Goal: Task Accomplishment & Management: Manage account settings

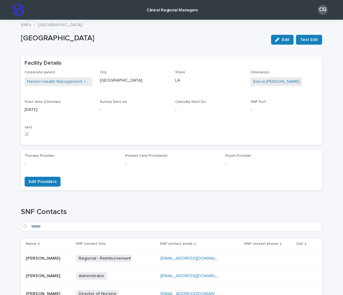
click at [14, 10] on img at bounding box center [18, 10] width 12 height 12
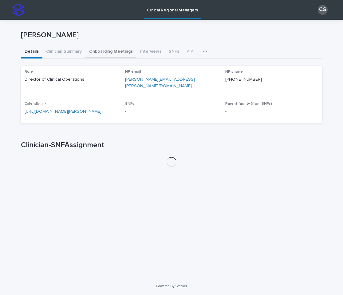
click at [119, 52] on button "Onboarding Meetings" at bounding box center [110, 52] width 51 height 13
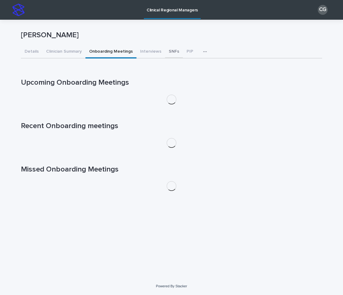
click at [174, 51] on button "SNFs" at bounding box center [174, 52] width 18 height 13
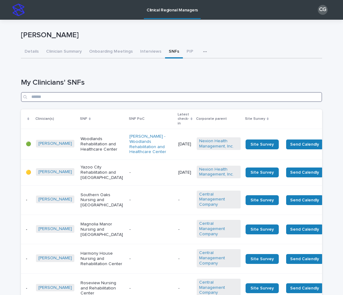
click at [143, 97] on input "Search" at bounding box center [171, 97] width 301 height 10
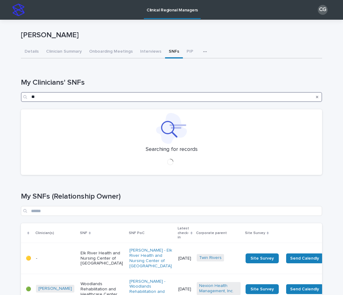
type input "*"
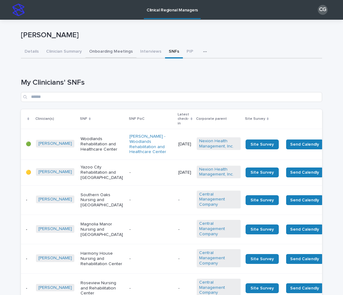
click at [113, 56] on button "Onboarding Meetings" at bounding box center [110, 52] width 51 height 13
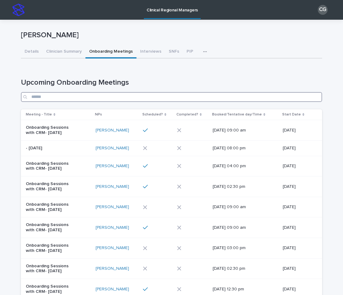
click at [114, 101] on input "Search" at bounding box center [171, 97] width 301 height 10
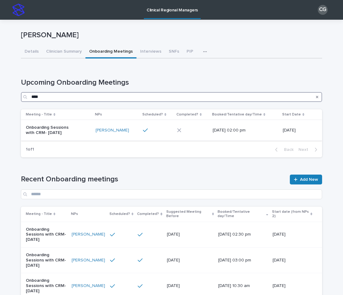
type input "****"
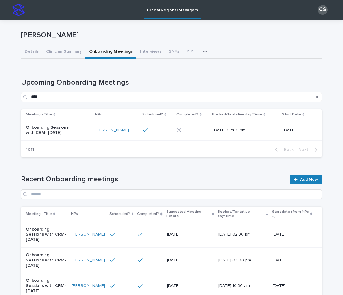
click at [83, 137] on div "Onboarding Sessions with CRM- [DATE]" at bounding box center [58, 129] width 65 height 15
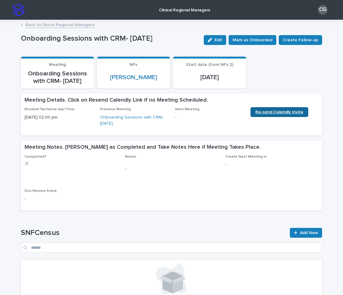
click at [290, 112] on span "Re-send Calendly Invite" at bounding box center [279, 112] width 48 height 4
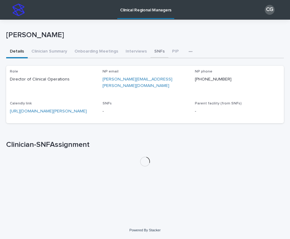
click at [156, 51] on button "SNFs" at bounding box center [159, 52] width 18 height 13
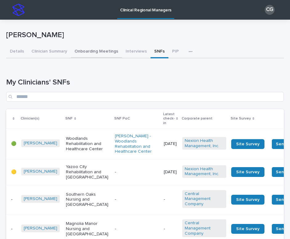
click at [86, 48] on button "Onboarding Meetings" at bounding box center [96, 52] width 51 height 13
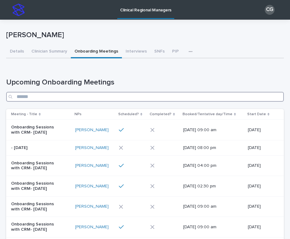
click at [88, 96] on input "Search" at bounding box center [144, 97] width 277 height 10
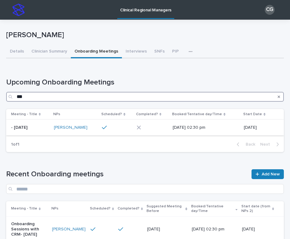
type input "***"
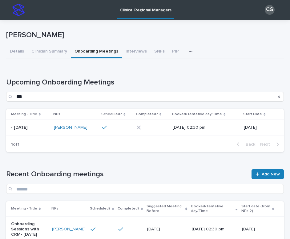
click at [111, 132] on div at bounding box center [117, 127] width 30 height 10
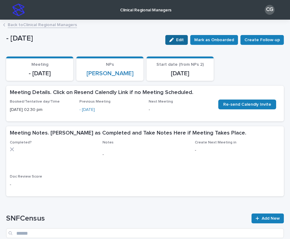
click at [173, 39] on icon "button" at bounding box center [171, 40] width 4 height 4
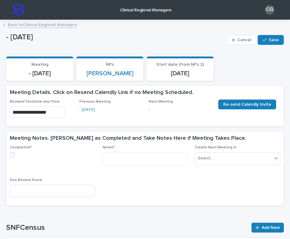
click at [10, 156] on span at bounding box center [12, 154] width 5 height 5
click at [130, 156] on textarea at bounding box center [144, 158] width 85 height 13
paste textarea "**********"
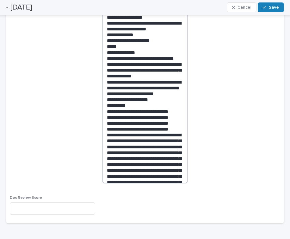
scroll to position [641, 0]
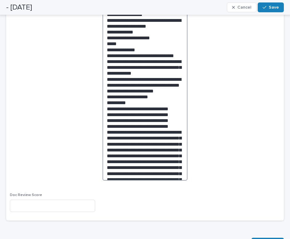
drag, startPoint x: 152, startPoint y: 174, endPoint x: 105, endPoint y: 133, distance: 62.1
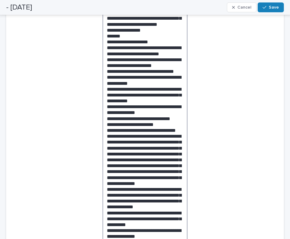
scroll to position [192, 0]
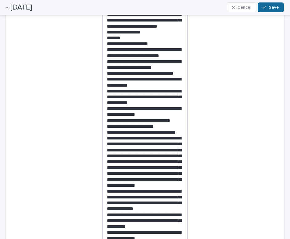
type textarea "**********"
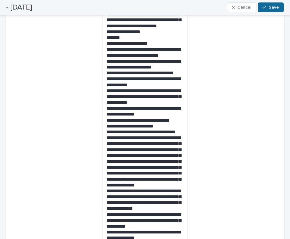
click at [268, 11] on button "Save" at bounding box center [270, 7] width 26 height 10
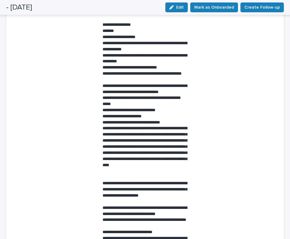
scroll to position [0, 0]
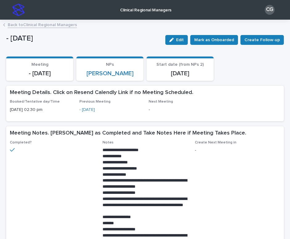
click at [22, 16] on img at bounding box center [18, 10] width 12 height 12
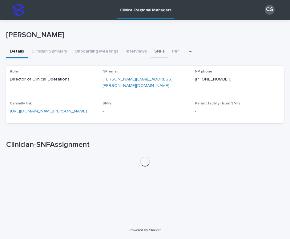
click at [153, 46] on button "SNFs" at bounding box center [159, 52] width 18 height 13
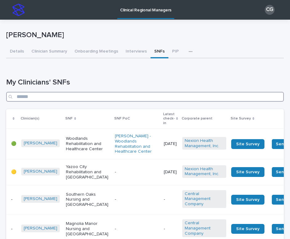
click at [77, 98] on input "Search" at bounding box center [144, 97] width 277 height 10
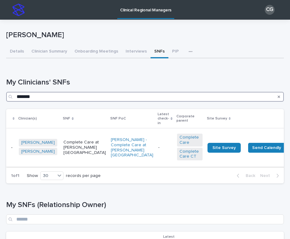
type input "*******"
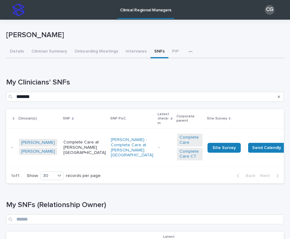
click at [158, 152] on div "-" at bounding box center [165, 148] width 14 height 10
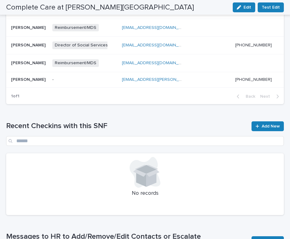
scroll to position [358, 0]
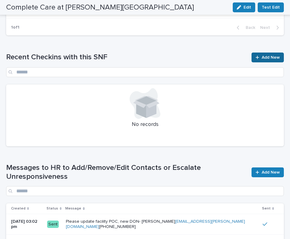
click at [266, 55] on span "Add New" at bounding box center [270, 57] width 18 height 4
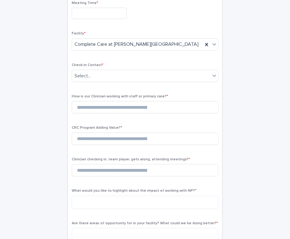
scroll to position [42, 0]
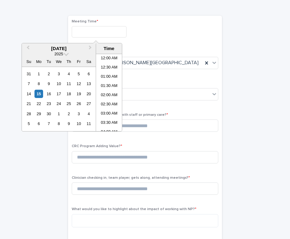
click at [92, 26] on input "text" at bounding box center [99, 31] width 55 height 11
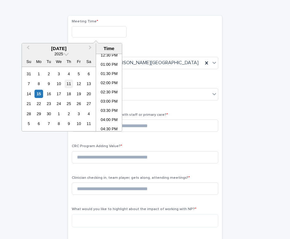
click at [71, 84] on div "11" at bounding box center [69, 84] width 8 height 8
click at [109, 82] on li "02:00 PM" at bounding box center [109, 83] width 26 height 9
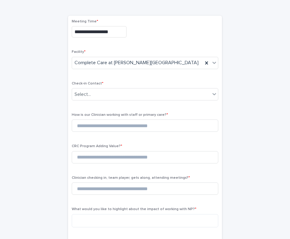
type input "**********"
click at [104, 92] on div "Select..." at bounding box center [141, 94] width 138 height 10
type input "**********"
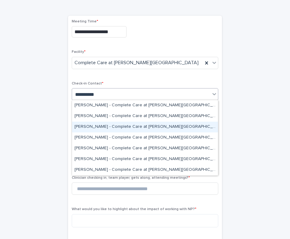
click at [114, 123] on div "[PERSON_NAME] - Complete Care at [PERSON_NAME][GEOGRAPHIC_DATA]" at bounding box center [145, 127] width 146 height 11
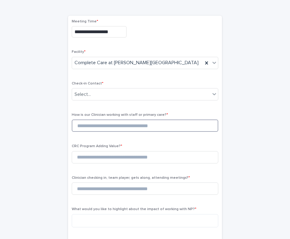
click at [100, 128] on input at bounding box center [145, 126] width 146 height 12
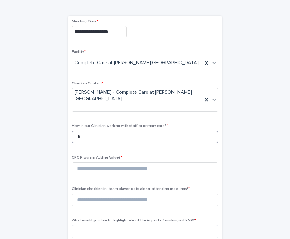
type input "*"
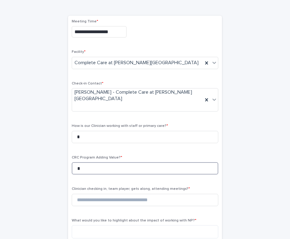
type input "*"
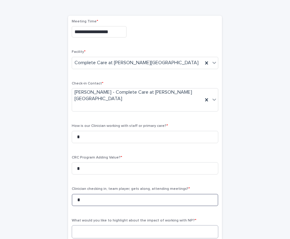
type input "*"
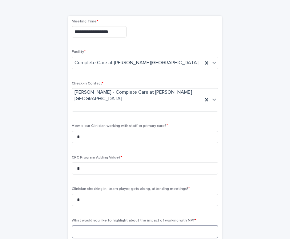
click at [130, 225] on textarea at bounding box center [145, 231] width 146 height 13
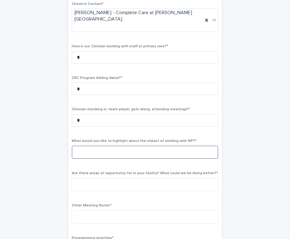
scroll to position [126, 0]
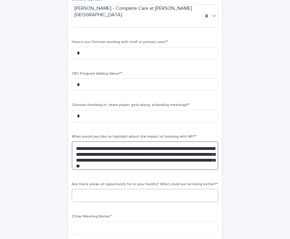
type textarea "**********"
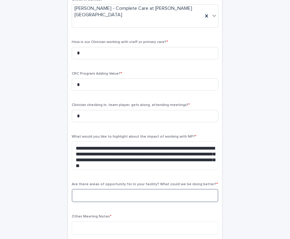
click at [104, 189] on textarea at bounding box center [145, 195] width 146 height 13
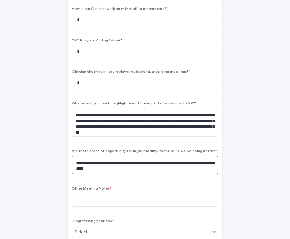
scroll to position [183, 0]
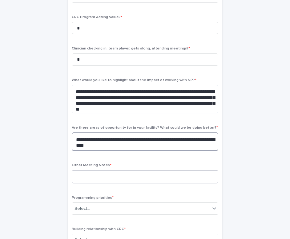
type textarea "**********"
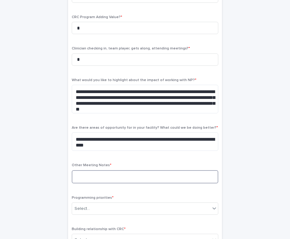
click at [137, 170] on textarea at bounding box center [145, 176] width 146 height 13
type textarea "***"
click at [119, 204] on div "Select..." at bounding box center [141, 209] width 138 height 10
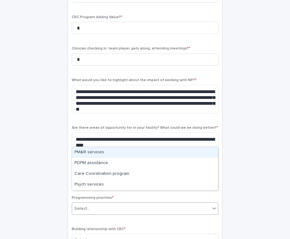
click at [103, 155] on div "PM&R services" at bounding box center [145, 152] width 146 height 11
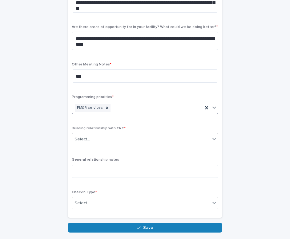
scroll to position [299, 0]
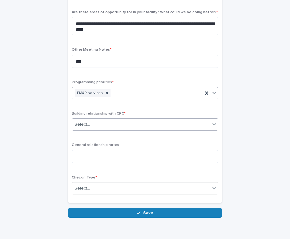
click at [104, 120] on div "Select..." at bounding box center [141, 125] width 138 height 10
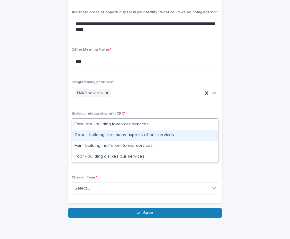
click at [104, 133] on div "Good - building likes many aspects of our services" at bounding box center [145, 135] width 146 height 11
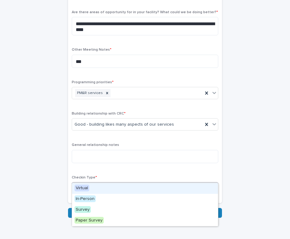
click at [104, 184] on div "Select..." at bounding box center [141, 189] width 138 height 10
click at [102, 190] on div "Virtual" at bounding box center [145, 188] width 146 height 11
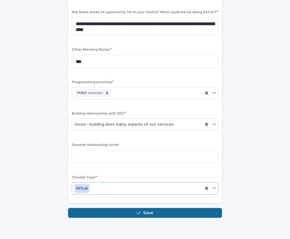
click at [126, 208] on button "Save" at bounding box center [145, 213] width 154 height 10
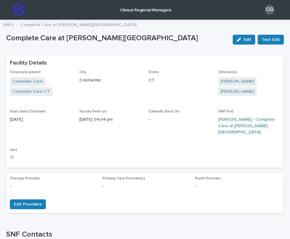
click at [21, 7] on img at bounding box center [18, 10] width 12 height 12
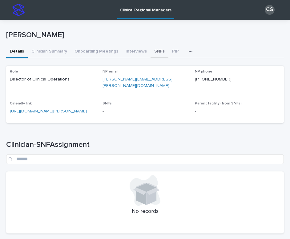
click at [155, 51] on button "SNFs" at bounding box center [159, 52] width 18 height 13
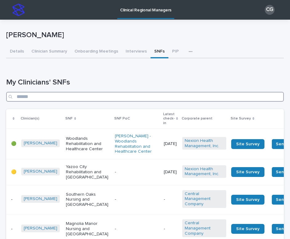
click at [43, 95] on input "Search" at bounding box center [144, 97] width 277 height 10
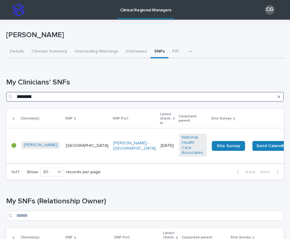
type input "********"
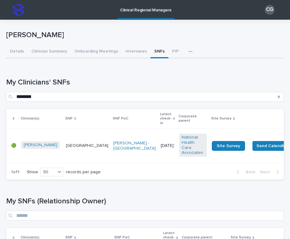
click at [42, 131] on td "[PERSON_NAME]" at bounding box center [41, 146] width 45 height 34
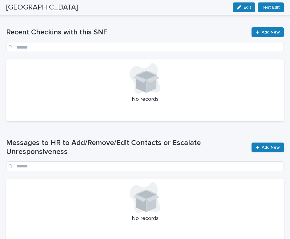
scroll to position [354, 0]
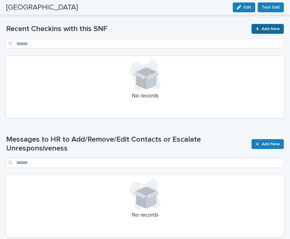
click at [255, 31] on link "Add New" at bounding box center [267, 29] width 32 height 10
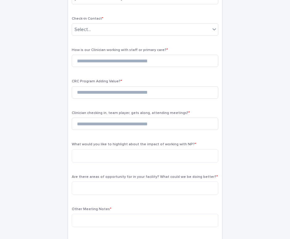
scroll to position [18, 0]
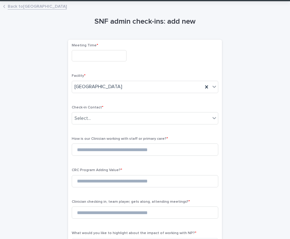
click at [86, 62] on div "Meeting Time *" at bounding box center [145, 54] width 146 height 23
click at [86, 57] on input "text" at bounding box center [99, 55] width 55 height 11
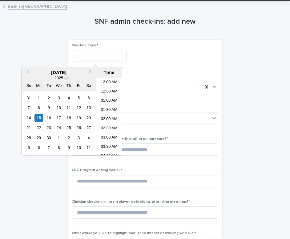
scroll to position [233, 0]
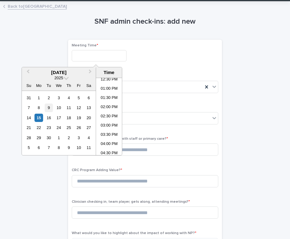
click at [46, 106] on div "9" at bounding box center [49, 108] width 8 height 8
click at [102, 98] on li "01:30 PM" at bounding box center [109, 98] width 26 height 9
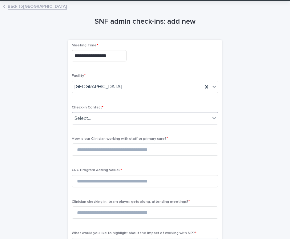
type input "**********"
click at [127, 121] on div "Select..." at bounding box center [141, 118] width 138 height 10
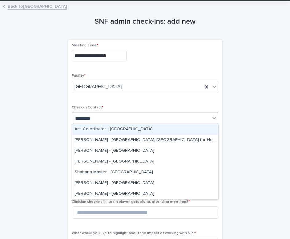
type input "********"
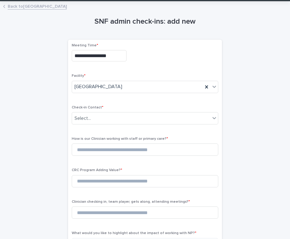
scroll to position [0, 0]
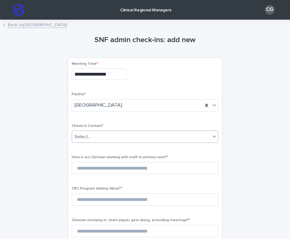
click at [59, 26] on link "Back to [GEOGRAPHIC_DATA]" at bounding box center [37, 24] width 59 height 7
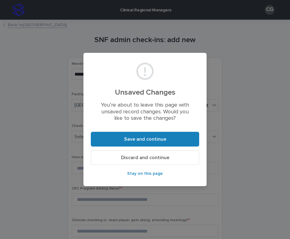
click at [160, 160] on button "Discard and continue" at bounding box center [145, 157] width 108 height 15
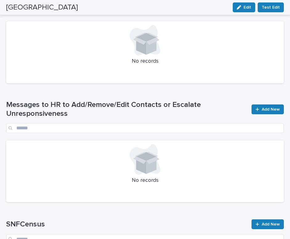
scroll to position [399, 0]
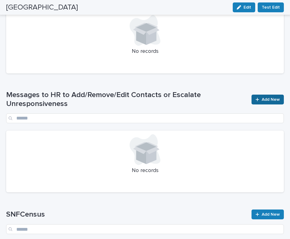
click at [257, 102] on link "Add New" at bounding box center [267, 100] width 32 height 10
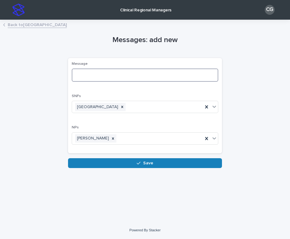
click at [111, 77] on textarea at bounding box center [145, 75] width 146 height 13
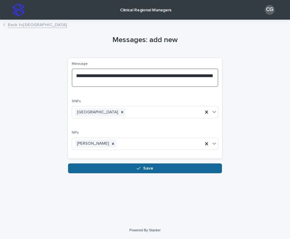
type textarea "**********"
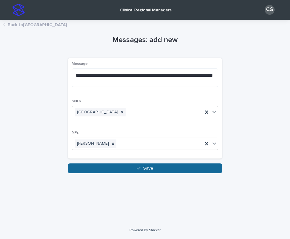
click at [113, 171] on button "Save" at bounding box center [145, 169] width 154 height 10
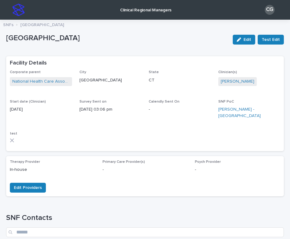
click at [17, 7] on img at bounding box center [18, 10] width 12 height 12
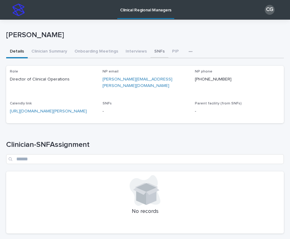
click at [156, 50] on button "SNFs" at bounding box center [159, 52] width 18 height 13
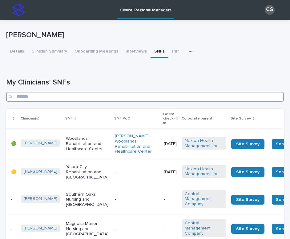
click at [121, 95] on input "Search" at bounding box center [144, 97] width 277 height 10
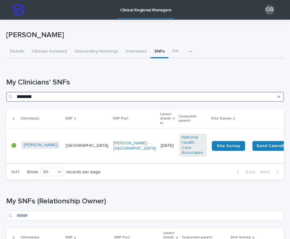
type input "********"
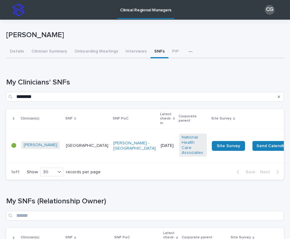
click at [158, 158] on td "[DATE]" at bounding box center [167, 146] width 18 height 34
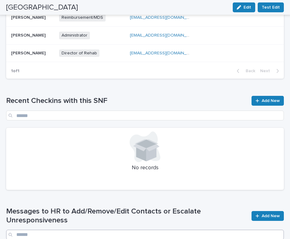
scroll to position [233, 0]
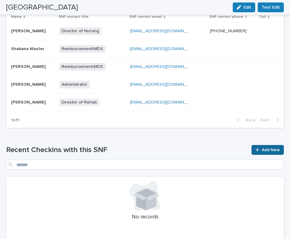
click at [265, 149] on span "Add New" at bounding box center [270, 150] width 18 height 4
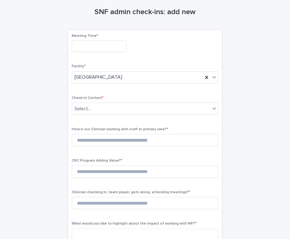
scroll to position [26, 0]
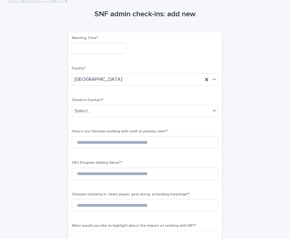
click at [97, 47] on input "text" at bounding box center [99, 48] width 55 height 11
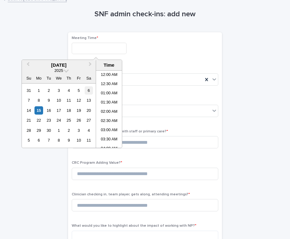
scroll to position [233, 0]
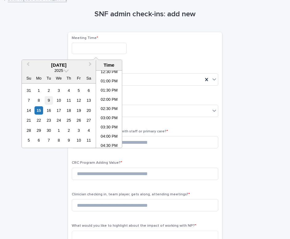
click at [50, 102] on div "9" at bounding box center [49, 100] width 8 height 8
click at [105, 93] on li "01:30 PM" at bounding box center [109, 90] width 26 height 9
type input "**********"
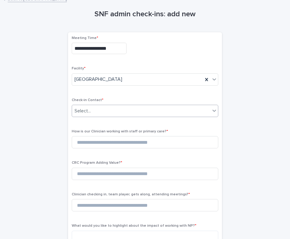
click at [91, 109] on input "text" at bounding box center [91, 111] width 1 height 6
click at [104, 110] on div "Select..." at bounding box center [141, 111] width 138 height 10
type input "********"
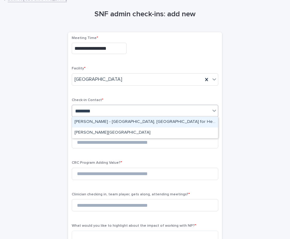
click at [99, 121] on div "[PERSON_NAME] - [GEOGRAPHIC_DATA], [GEOGRAPHIC_DATA] for Health and Rehabilitat…" at bounding box center [145, 122] width 146 height 11
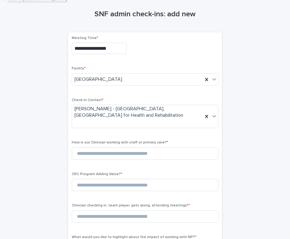
click at [105, 143] on span "How is our Clinician working with staff or primary care? *" at bounding box center [120, 143] width 96 height 4
click at [108, 155] on input at bounding box center [145, 154] width 146 height 12
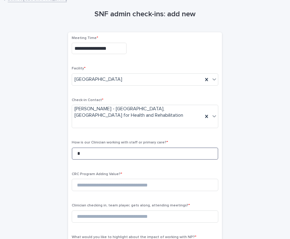
type input "*"
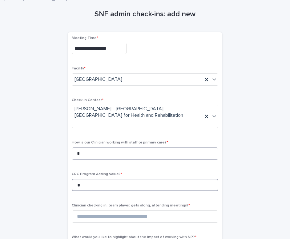
type input "*"
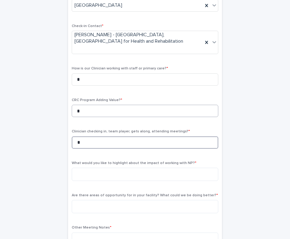
scroll to position [120, 0]
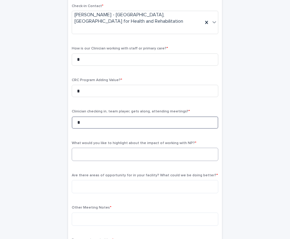
type input "*"
click at [92, 151] on textarea at bounding box center [145, 154] width 146 height 13
type textarea "*"
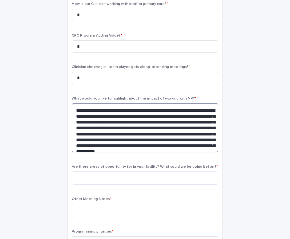
scroll to position [176, 0]
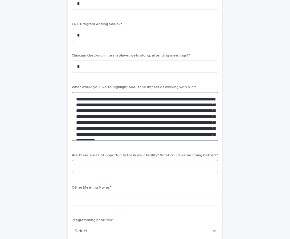
type textarea "**********"
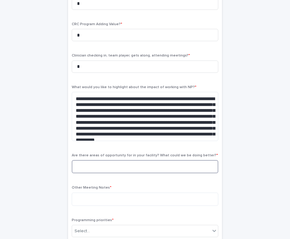
click at [85, 165] on textarea at bounding box center [145, 166] width 146 height 13
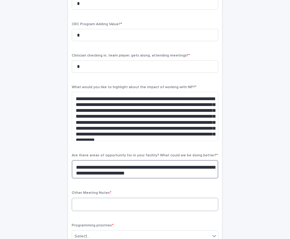
type textarea "**********"
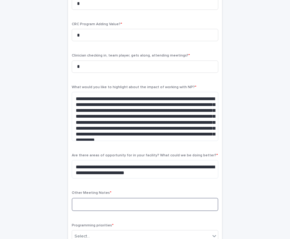
click at [177, 203] on textarea at bounding box center [145, 204] width 146 height 13
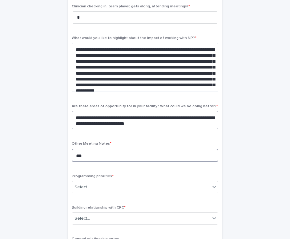
scroll to position [244, 0]
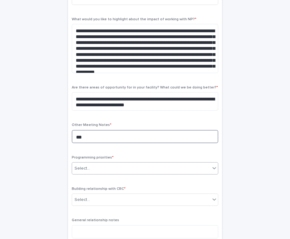
type textarea "***"
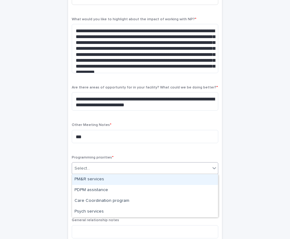
click at [79, 169] on div "Select..." at bounding box center [81, 168] width 15 height 6
click at [79, 178] on div "PM&R services" at bounding box center [145, 179] width 146 height 11
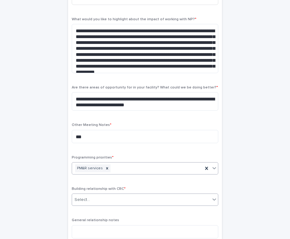
click at [86, 205] on div "Select..." at bounding box center [145, 200] width 146 height 12
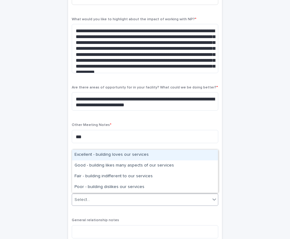
click at [103, 158] on div "Excellent - building loves our services" at bounding box center [145, 155] width 146 height 11
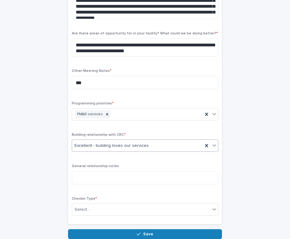
scroll to position [343, 0]
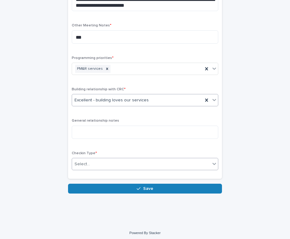
click at [99, 165] on div "Select..." at bounding box center [141, 164] width 138 height 10
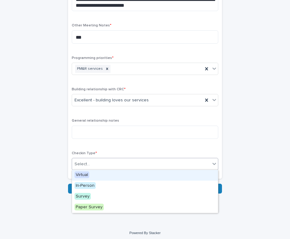
click at [101, 176] on div "Virtual" at bounding box center [145, 175] width 146 height 11
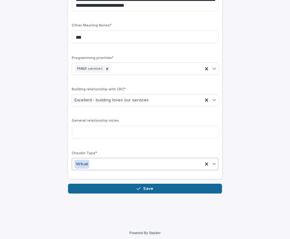
click at [145, 191] on button "Save" at bounding box center [145, 189] width 154 height 10
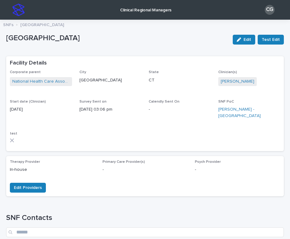
click at [14, 11] on img at bounding box center [18, 10] width 12 height 12
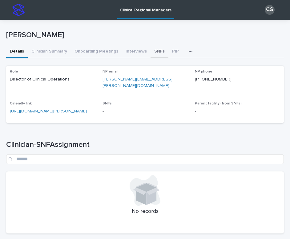
click at [156, 52] on button "SNFs" at bounding box center [159, 52] width 18 height 13
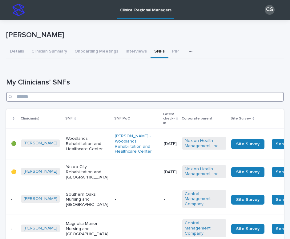
click at [63, 97] on input "Search" at bounding box center [144, 97] width 277 height 10
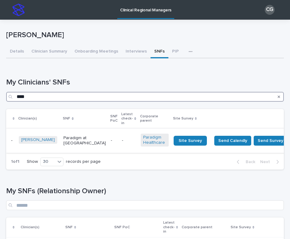
type input "****"
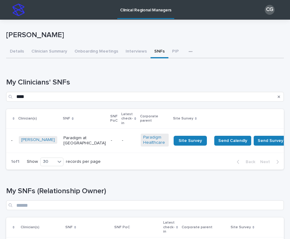
click at [77, 142] on div "Paradigm at [GEOGRAPHIC_DATA]" at bounding box center [84, 140] width 42 height 15
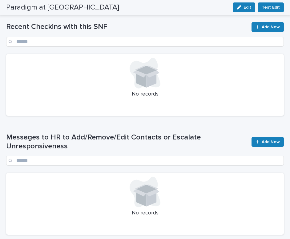
scroll to position [408, 0]
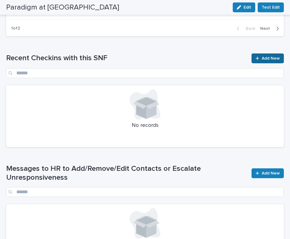
click at [259, 58] on div at bounding box center [258, 58] width 6 height 4
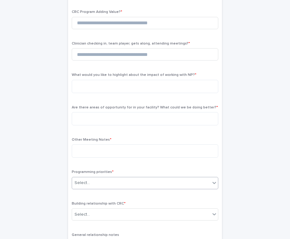
scroll to position [46, 0]
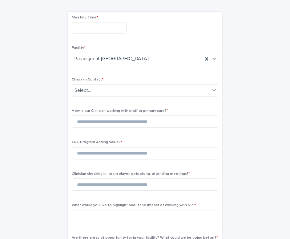
click at [97, 29] on input "text" at bounding box center [99, 27] width 55 height 11
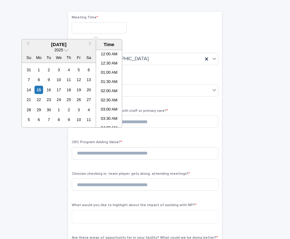
scroll to position [243, 0]
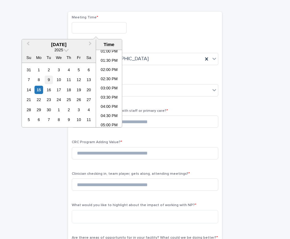
click at [49, 80] on div "9" at bounding box center [49, 80] width 8 height 8
click at [101, 80] on li "02:30 PM" at bounding box center [109, 79] width 26 height 9
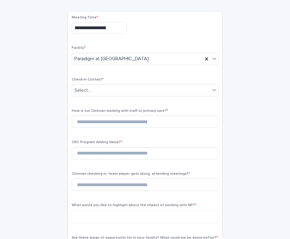
type input "**********"
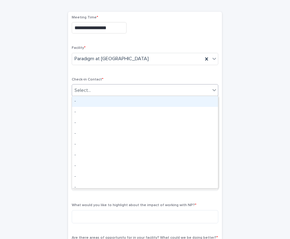
click at [97, 91] on div "Select..." at bounding box center [141, 90] width 138 height 10
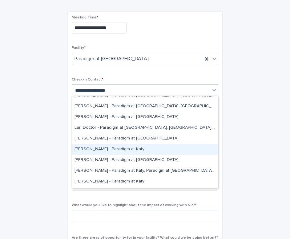
scroll to position [58, 0]
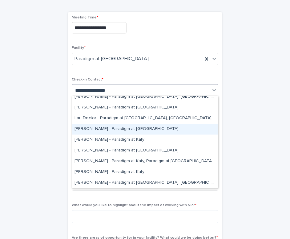
type input "**********"
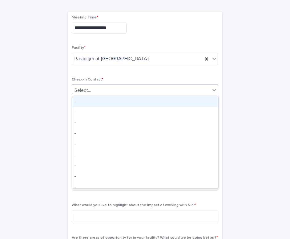
click at [158, 88] on div "Select..." at bounding box center [141, 90] width 138 height 10
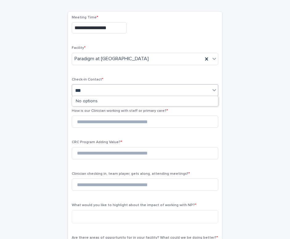
type input "****"
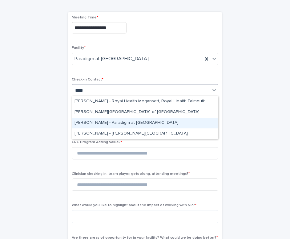
click at [135, 122] on div "[PERSON_NAME] - Paradigm at [GEOGRAPHIC_DATA]" at bounding box center [145, 123] width 146 height 11
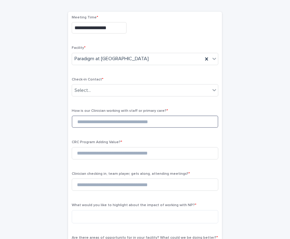
click at [112, 125] on input at bounding box center [145, 122] width 146 height 12
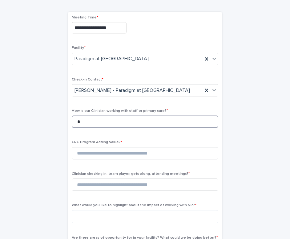
type input "*"
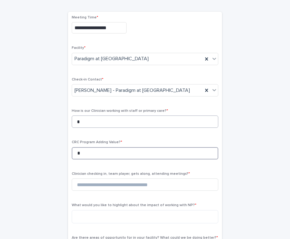
type input "*"
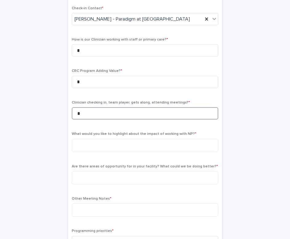
scroll to position [137, 0]
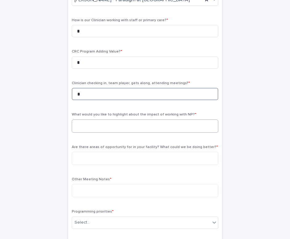
type input "*"
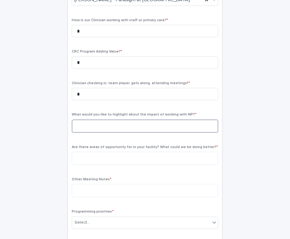
click at [81, 126] on textarea at bounding box center [145, 126] width 146 height 13
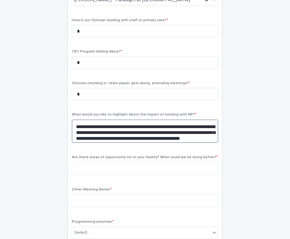
click at [191, 126] on textarea "**********" at bounding box center [145, 131] width 146 height 23
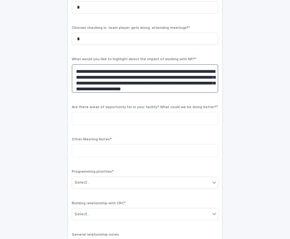
scroll to position [194, 0]
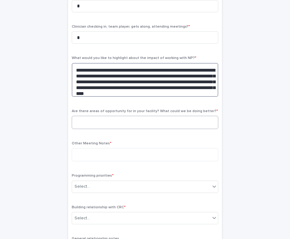
type textarea "**********"
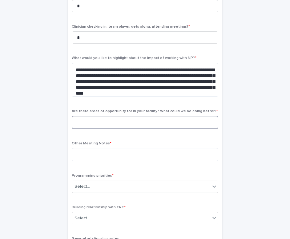
click at [133, 118] on textarea at bounding box center [145, 122] width 146 height 13
type textarea "*"
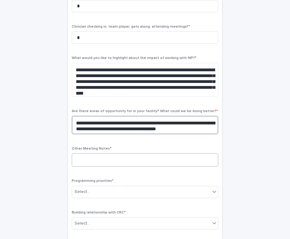
type textarea "**********"
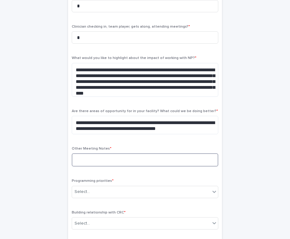
click at [123, 163] on textarea at bounding box center [145, 159] width 146 height 13
type textarea "***"
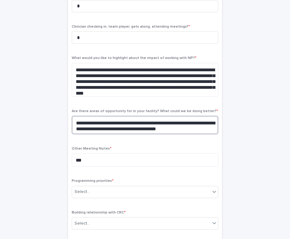
click at [168, 128] on textarea "**********" at bounding box center [145, 125] width 146 height 18
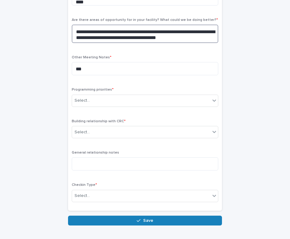
scroll to position [298, 0]
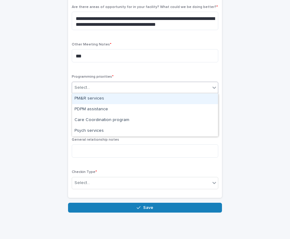
click at [142, 87] on div "Select..." at bounding box center [141, 88] width 138 height 10
click at [136, 100] on div "PM&R services" at bounding box center [145, 98] width 146 height 11
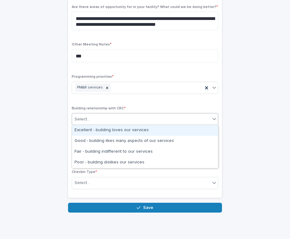
click at [116, 122] on div "Select..." at bounding box center [141, 119] width 138 height 10
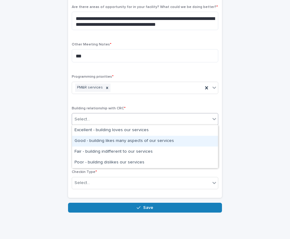
click at [112, 144] on div "Good - building likes many aspects of our services" at bounding box center [145, 141] width 146 height 11
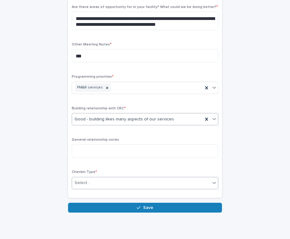
click at [111, 184] on div "Select..." at bounding box center [141, 183] width 138 height 10
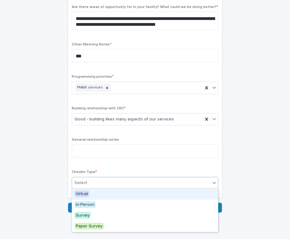
click at [116, 197] on div "Virtual" at bounding box center [145, 194] width 146 height 11
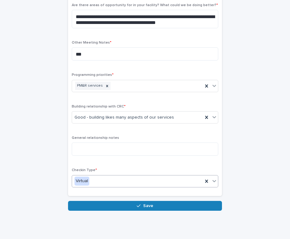
scroll to position [319, 0]
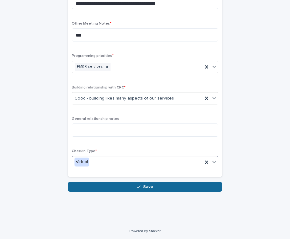
click at [160, 188] on button "Save" at bounding box center [145, 187] width 154 height 10
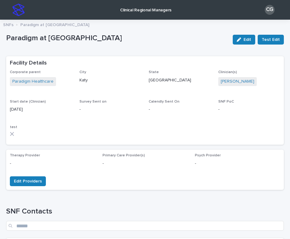
click at [19, 15] on img at bounding box center [18, 10] width 12 height 12
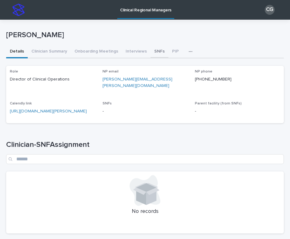
click at [154, 52] on button "SNFs" at bounding box center [159, 52] width 18 height 13
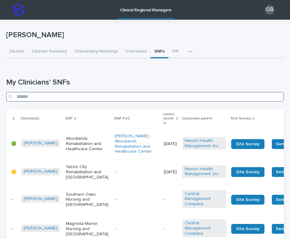
click at [105, 96] on input "Search" at bounding box center [144, 97] width 277 height 10
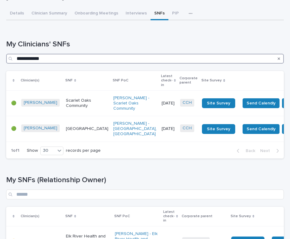
scroll to position [39, 0]
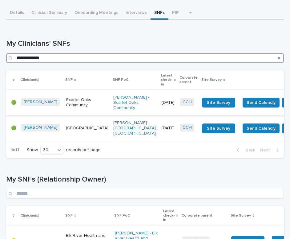
type input "**********"
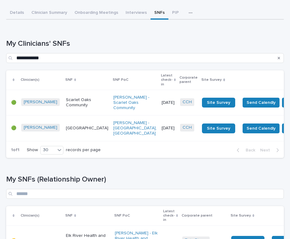
click at [159, 105] on td "[DATE]" at bounding box center [168, 103] width 18 height 26
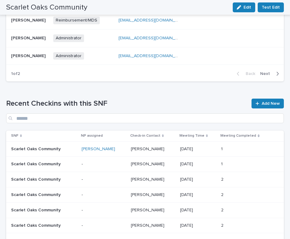
scroll to position [390, 0]
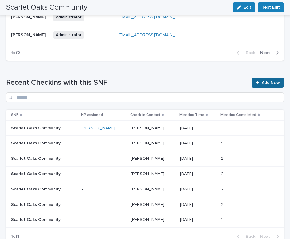
click at [256, 84] on icon at bounding box center [257, 83] width 4 height 4
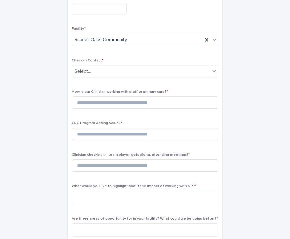
scroll to position [21, 0]
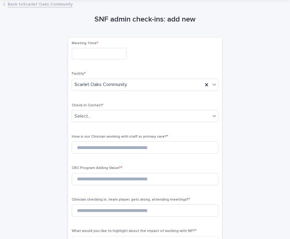
click at [30, 2] on link "Back to Scarlet Oaks Community" at bounding box center [40, 3] width 65 height 7
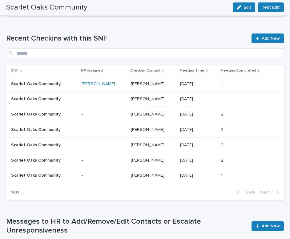
scroll to position [430, 0]
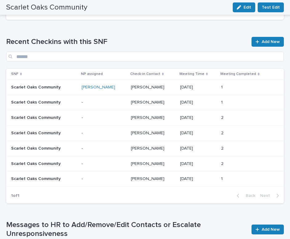
click at [166, 88] on p at bounding box center [153, 87] width 44 height 5
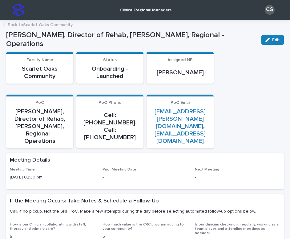
click at [40, 25] on link "Back to Scarlet Oaks Community" at bounding box center [40, 24] width 65 height 7
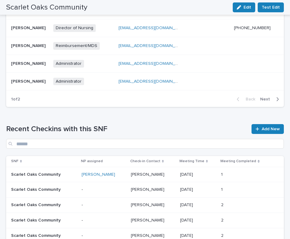
scroll to position [354, 0]
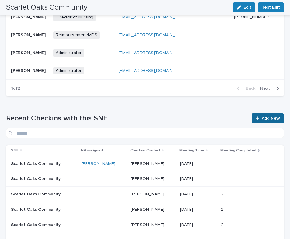
click at [262, 119] on span "Add New" at bounding box center [270, 118] width 18 height 4
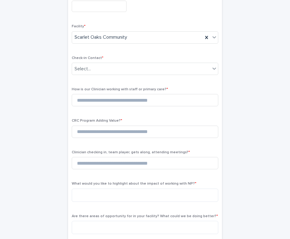
scroll to position [5, 0]
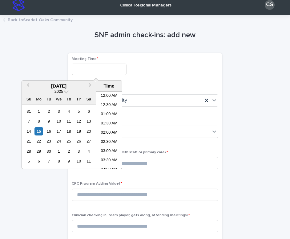
click at [100, 70] on input "text" at bounding box center [99, 69] width 55 height 11
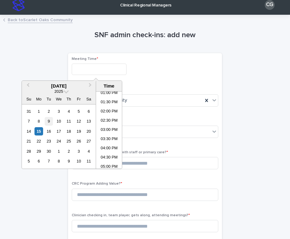
click at [46, 121] on div "9" at bounding box center [49, 121] width 8 height 8
click at [109, 134] on li "03:00 PM" at bounding box center [109, 130] width 26 height 9
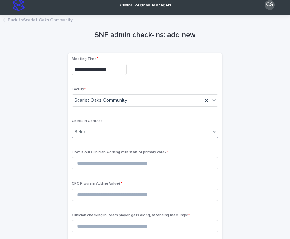
type input "**********"
click at [127, 131] on div "Select..." at bounding box center [141, 132] width 138 height 10
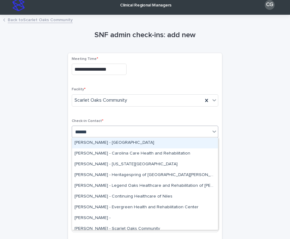
type input "*******"
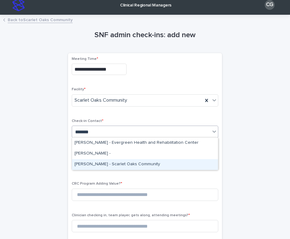
click at [115, 168] on div "[PERSON_NAME] - Scarlet Oaks Community" at bounding box center [145, 164] width 146 height 11
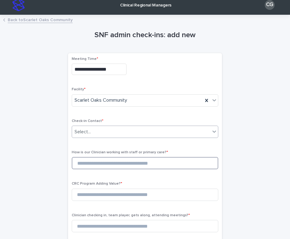
click at [108, 164] on input at bounding box center [145, 163] width 146 height 12
type input "*"
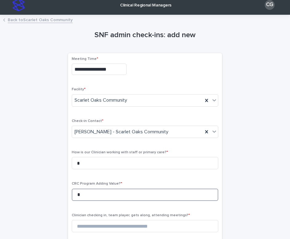
type input "*"
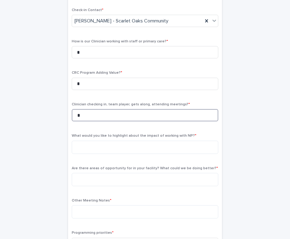
scroll to position [129, 0]
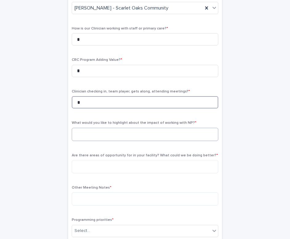
type input "*"
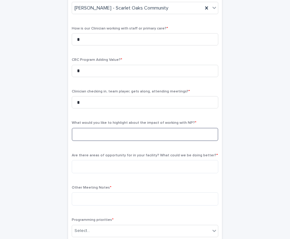
click at [125, 134] on textarea at bounding box center [145, 134] width 146 height 13
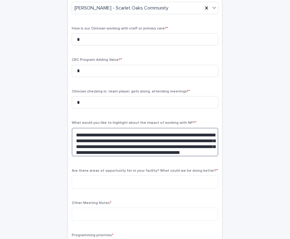
click at [149, 150] on textarea "**********" at bounding box center [145, 142] width 146 height 29
click at [190, 148] on textarea "**********" at bounding box center [145, 142] width 146 height 29
click at [189, 149] on textarea "**********" at bounding box center [145, 142] width 146 height 29
click at [173, 150] on textarea "**********" at bounding box center [145, 142] width 146 height 29
click at [210, 149] on textarea "**********" at bounding box center [145, 142] width 146 height 29
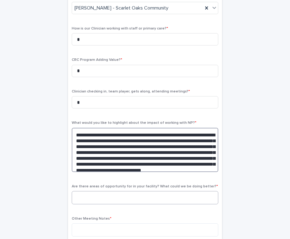
type textarea "**********"
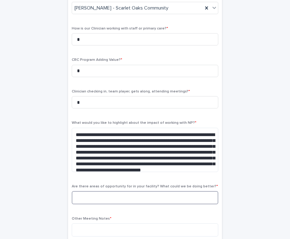
click at [156, 201] on textarea at bounding box center [145, 197] width 146 height 13
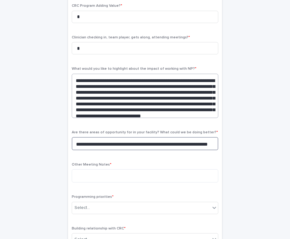
scroll to position [185, 0]
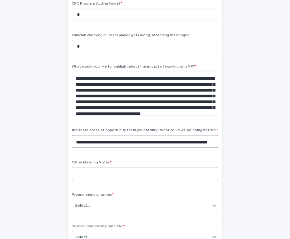
type textarea "**********"
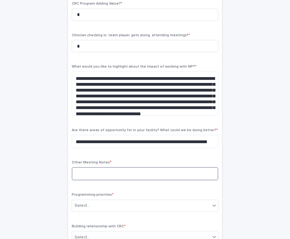
click at [98, 175] on textarea at bounding box center [145, 173] width 146 height 13
type textarea "***"
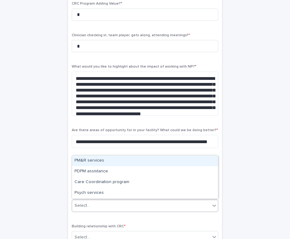
click at [140, 202] on div "Select..." at bounding box center [141, 206] width 138 height 10
click at [119, 163] on div "PM&R services" at bounding box center [145, 161] width 146 height 11
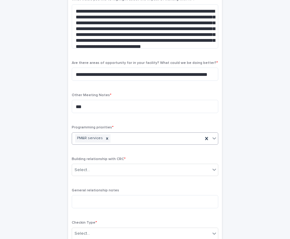
scroll to position [287, 0]
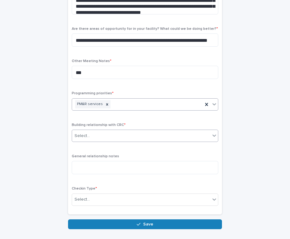
click at [108, 137] on div "Select..." at bounding box center [141, 136] width 138 height 10
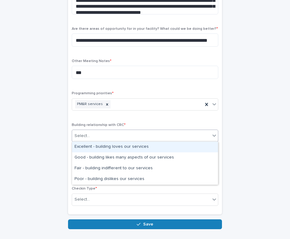
click at [104, 151] on div "Excellent - building loves our services" at bounding box center [145, 147] width 146 height 11
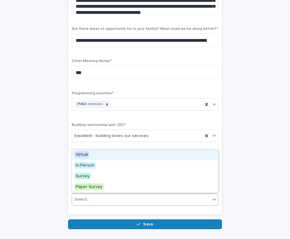
click at [103, 195] on div "Select..." at bounding box center [141, 200] width 138 height 10
click at [96, 155] on div "Virtual" at bounding box center [145, 155] width 146 height 11
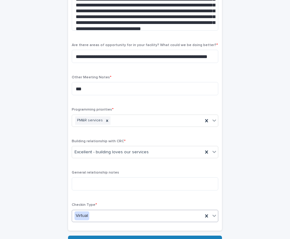
scroll to position [324, 0]
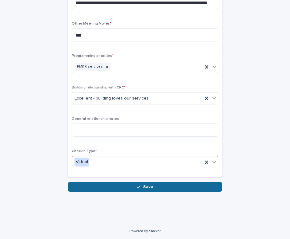
click at [144, 188] on span "Save" at bounding box center [148, 187] width 10 height 4
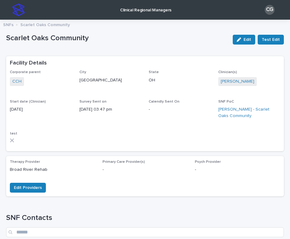
click at [20, 14] on img at bounding box center [18, 10] width 12 height 12
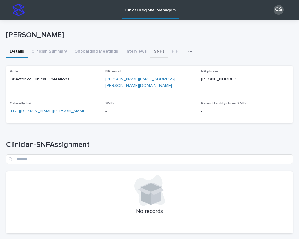
click at [152, 54] on button "SNFs" at bounding box center [159, 52] width 18 height 13
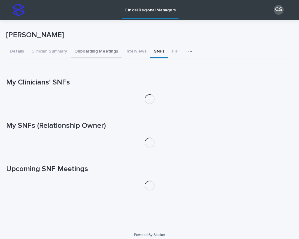
click at [95, 53] on button "Onboarding Meetings" at bounding box center [96, 52] width 51 height 13
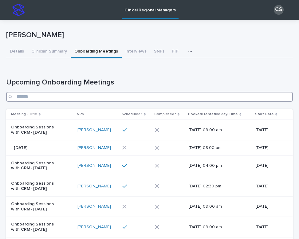
click at [133, 96] on input "Search" at bounding box center [149, 97] width 287 height 10
type input "*****"
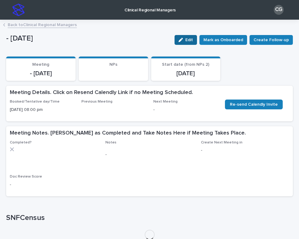
click at [183, 41] on icon "button" at bounding box center [181, 40] width 4 height 4
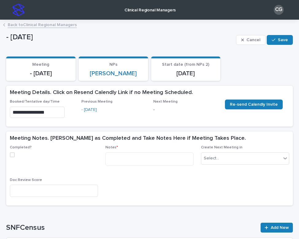
click at [12, 152] on span at bounding box center [12, 154] width 5 height 5
click at [35, 114] on input "**********" at bounding box center [37, 112] width 55 height 11
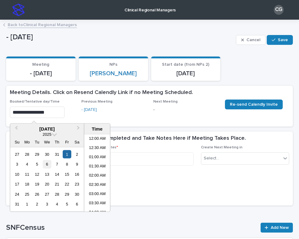
scroll to position [335, 0]
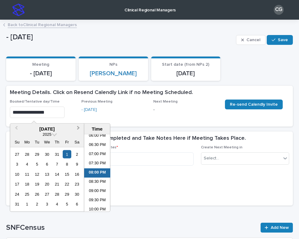
click at [80, 126] on button "Next Month" at bounding box center [79, 130] width 10 height 10
click at [28, 172] on div "15" at bounding box center [27, 174] width 8 height 8
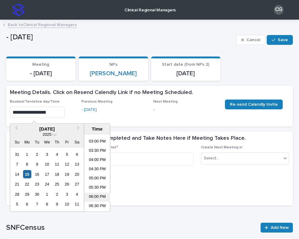
scroll to position [264, 0]
click at [96, 160] on li "03:30 PM" at bounding box center [97, 160] width 26 height 9
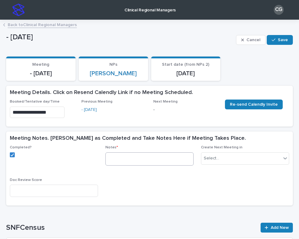
type input "**********"
click at [116, 158] on textarea at bounding box center [149, 158] width 88 height 13
paste textarea "**********"
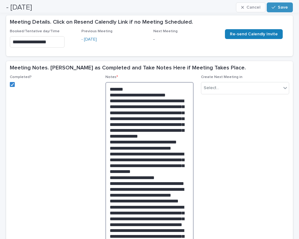
scroll to position [0, 0]
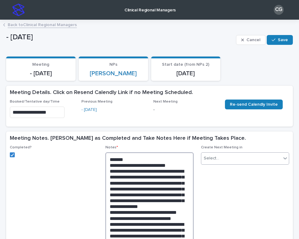
type textarea "**********"
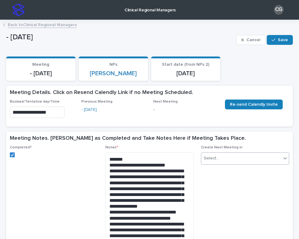
click at [229, 160] on div "Select..." at bounding box center [241, 158] width 80 height 10
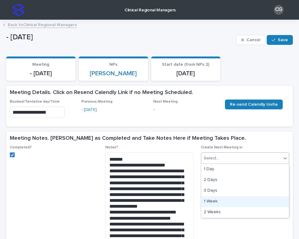
click at [216, 201] on div "1 Week" at bounding box center [245, 201] width 88 height 11
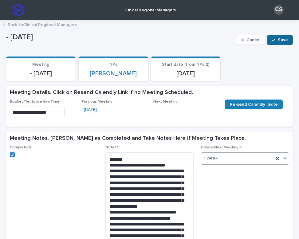
click at [274, 43] on button "Save" at bounding box center [280, 40] width 26 height 10
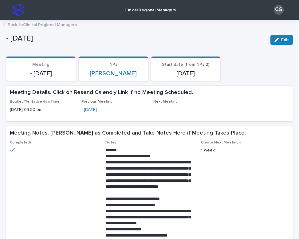
click at [47, 26] on link "Back to Clinical Regional Managers" at bounding box center [42, 24] width 69 height 7
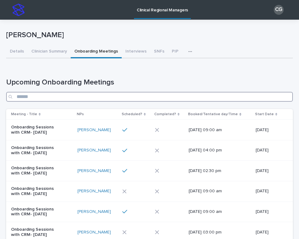
click at [115, 100] on input "Search" at bounding box center [149, 97] width 287 height 10
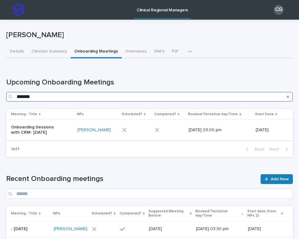
type input "*******"
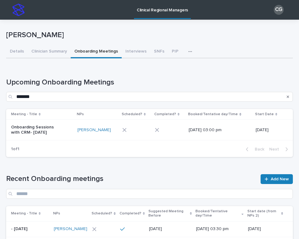
click at [72, 136] on div "Onboarding Sessions with CRM- [DATE]" at bounding box center [41, 129] width 61 height 15
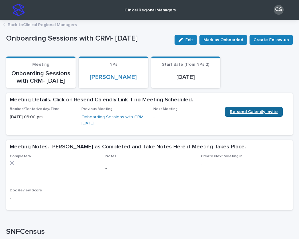
click at [246, 116] on link "Re-send Calendly Invite" at bounding box center [254, 112] width 58 height 10
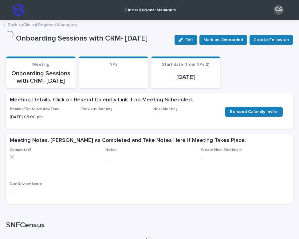
click at [53, 26] on link "Back to Clinical Regional Managers" at bounding box center [42, 24] width 69 height 7
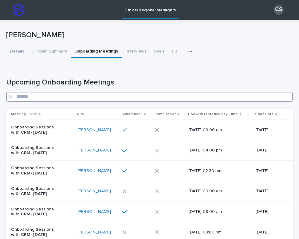
click at [138, 97] on input "Search" at bounding box center [149, 97] width 287 height 10
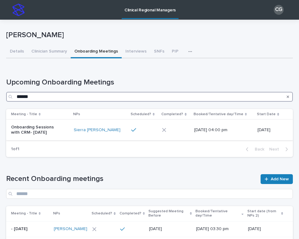
type input "******"
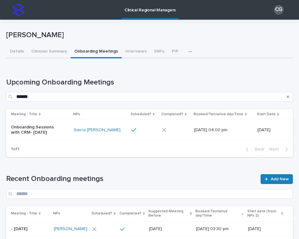
click at [69, 134] on div "Onboarding Sessions with CRM- [DATE]" at bounding box center [40, 129] width 58 height 15
